Goal: Transaction & Acquisition: Purchase product/service

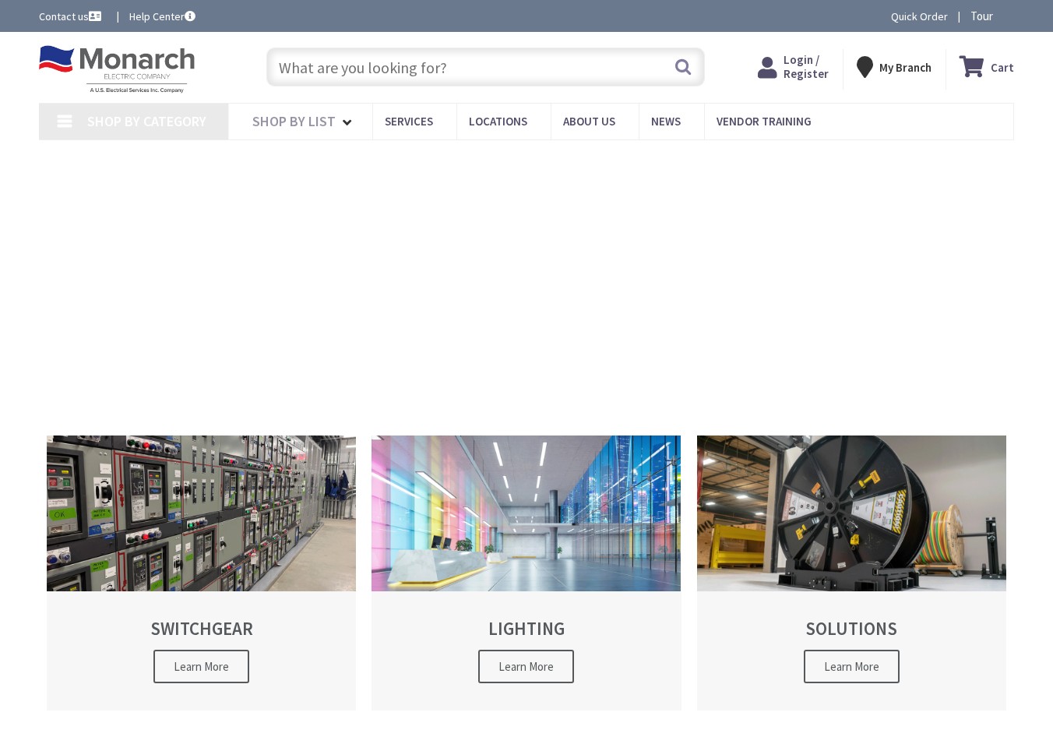
type input "[STREET_ADDRESS]"
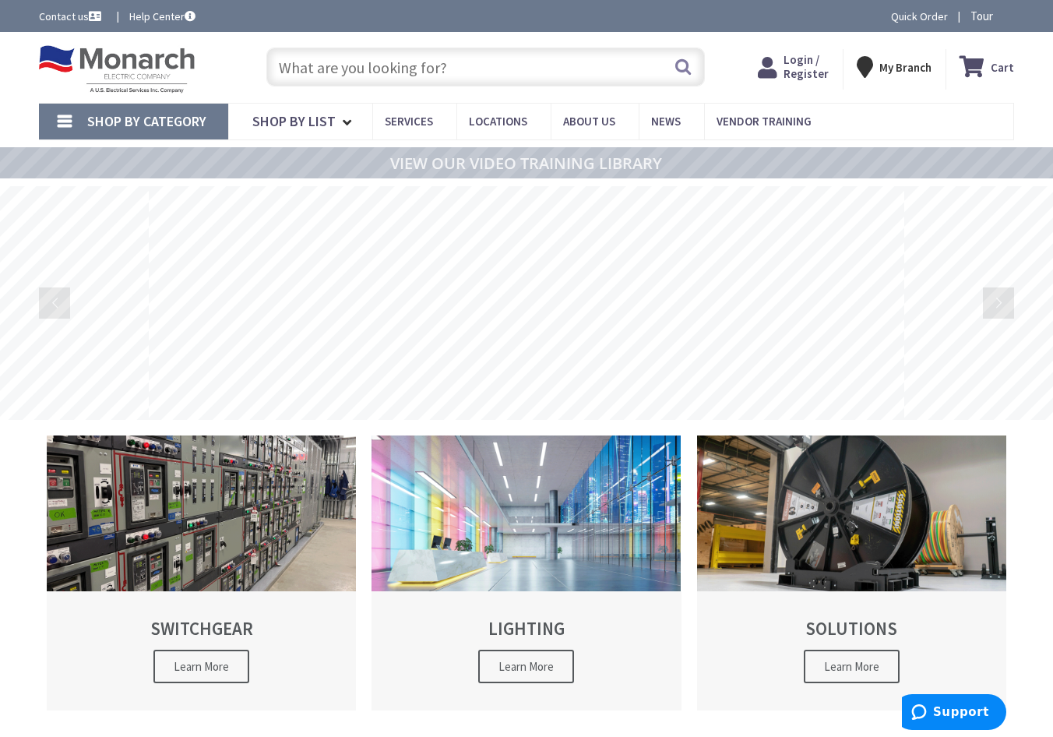
click at [790, 65] on link "Login / Register Login" at bounding box center [793, 67] width 71 height 28
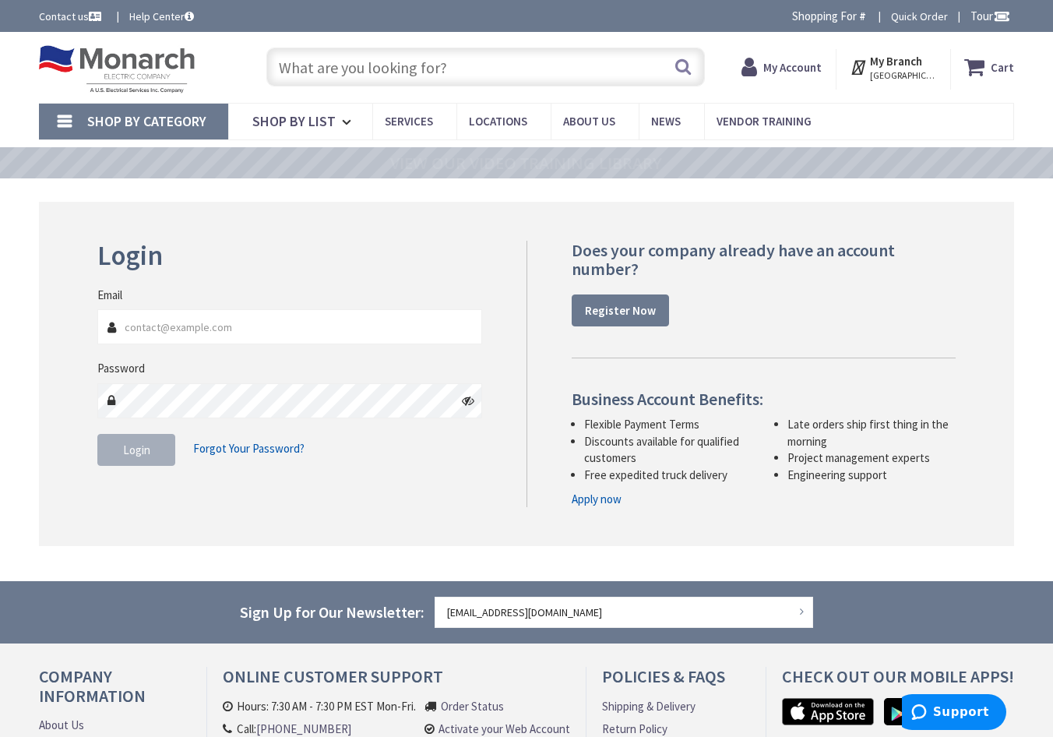
type input "acjr@caponeelectrical.com"
click at [146, 451] on span "Login" at bounding box center [136, 449] width 27 height 15
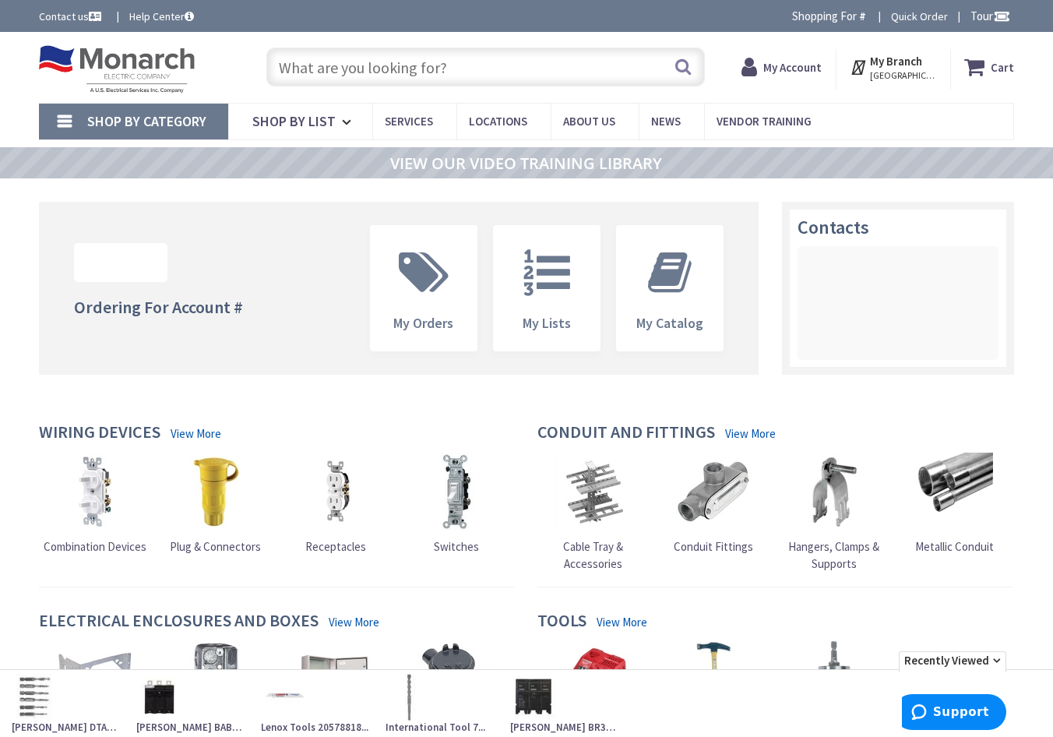
click at [354, 74] on input "text" at bounding box center [485, 67] width 438 height 39
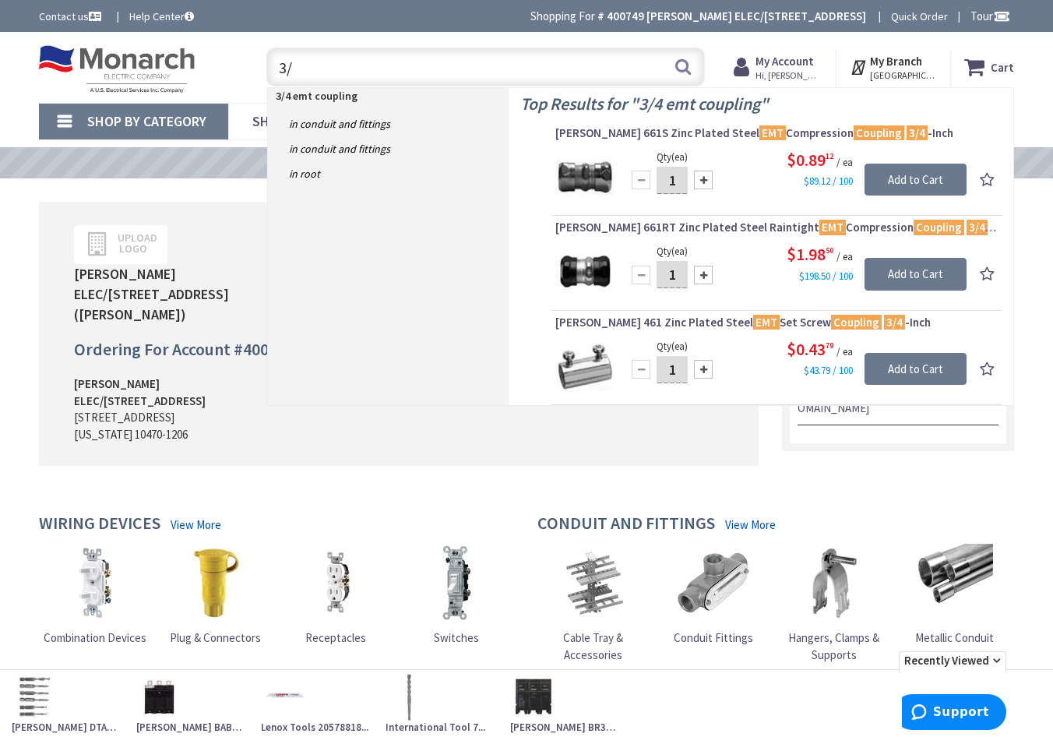
type input "3"
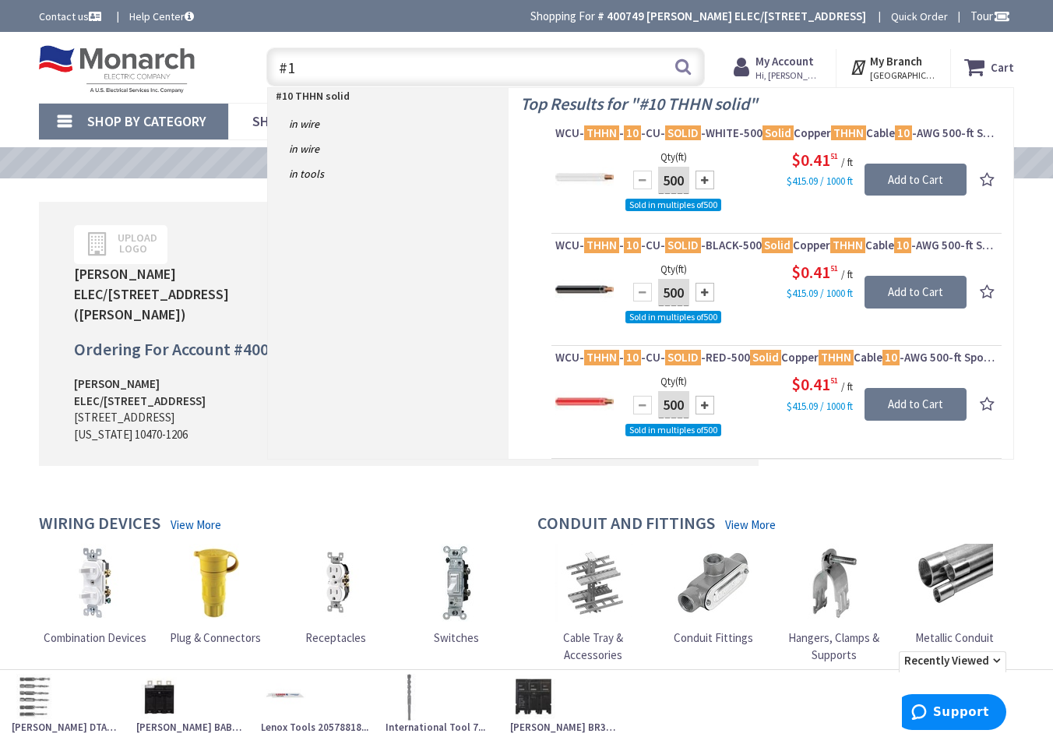
type input "#"
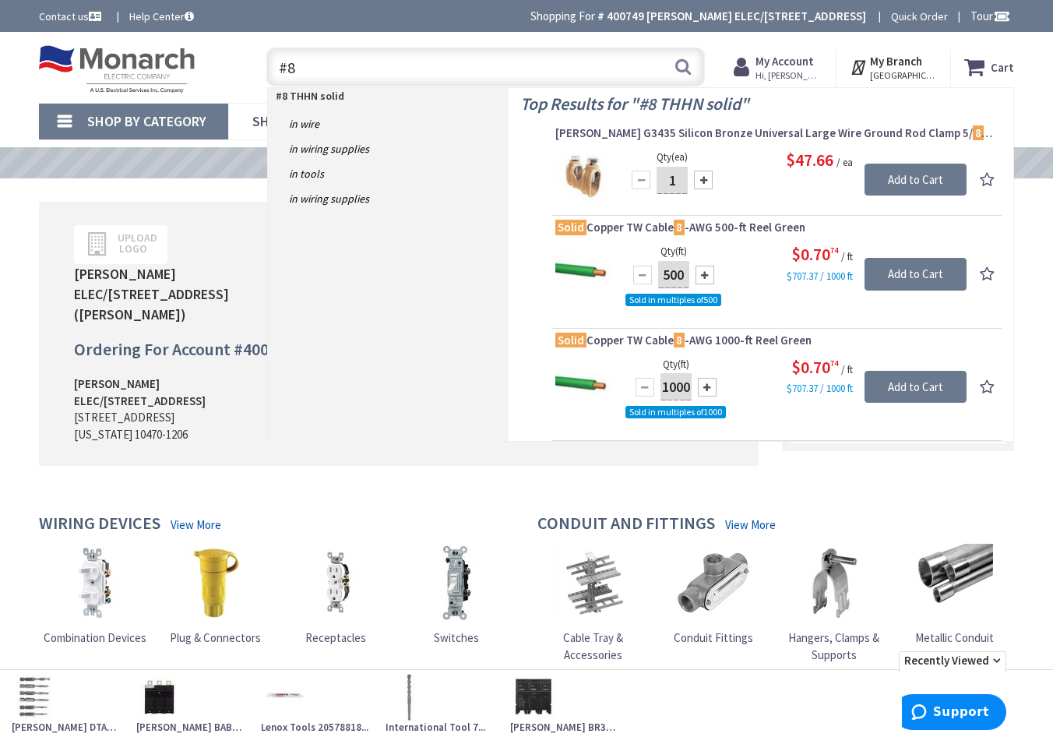
type input "#"
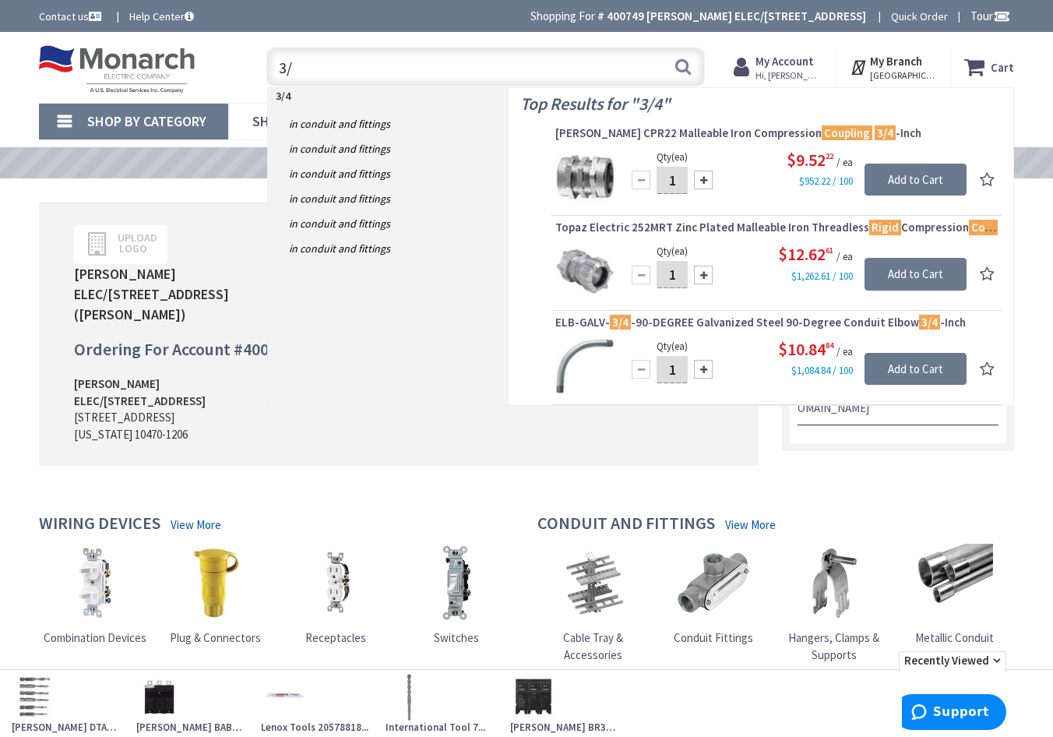
type input "3"
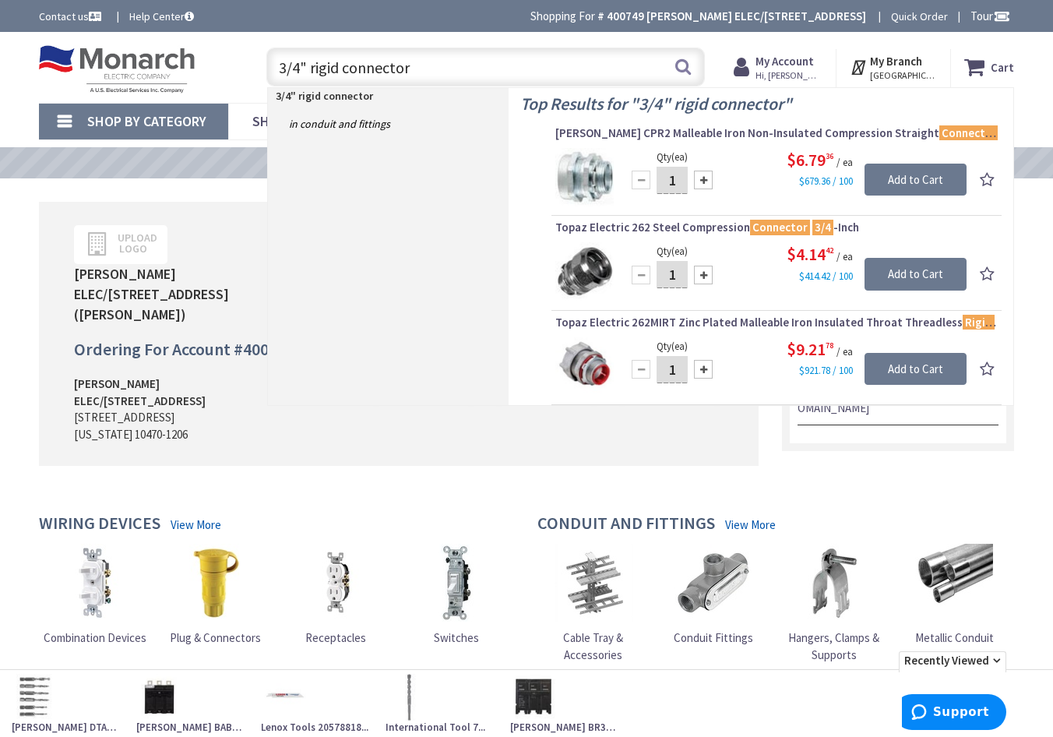
type input "3/4" rigid connector"
